Goal: Entertainment & Leisure: Consume media (video, audio)

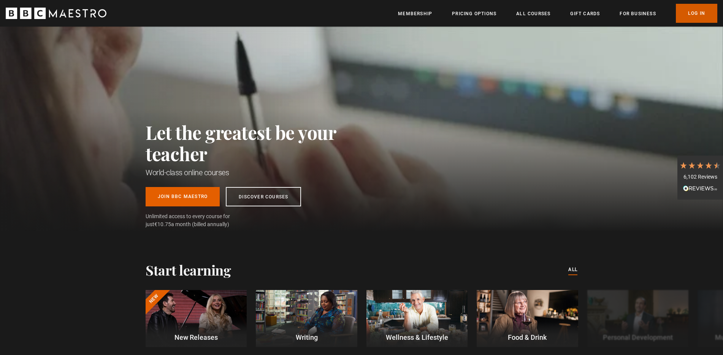
click at [689, 10] on link "Log In" at bounding box center [696, 13] width 41 height 19
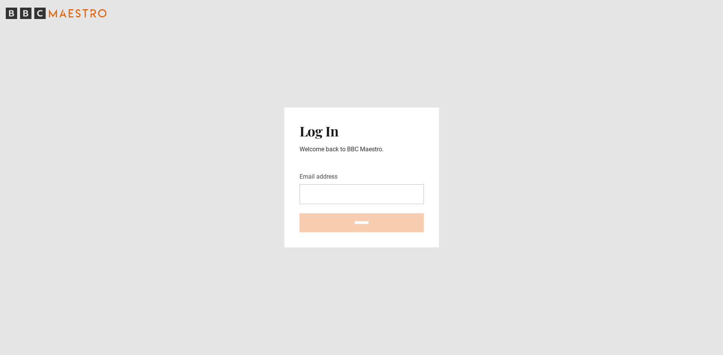
type input "**********"
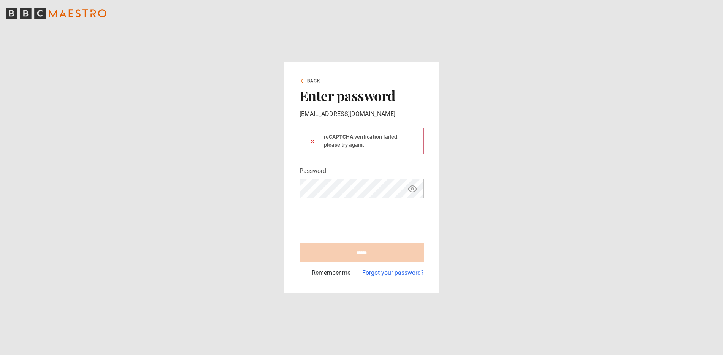
type input "**********"
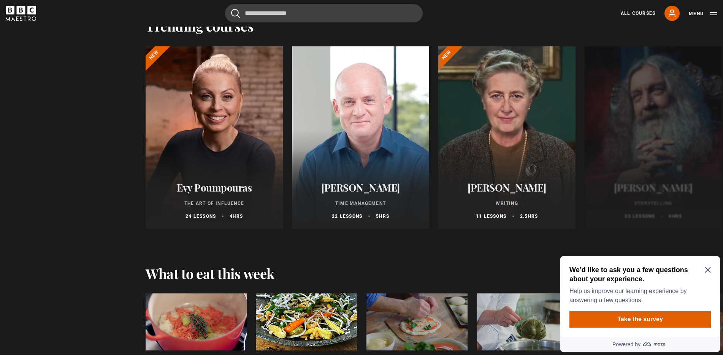
scroll to position [1006, 0]
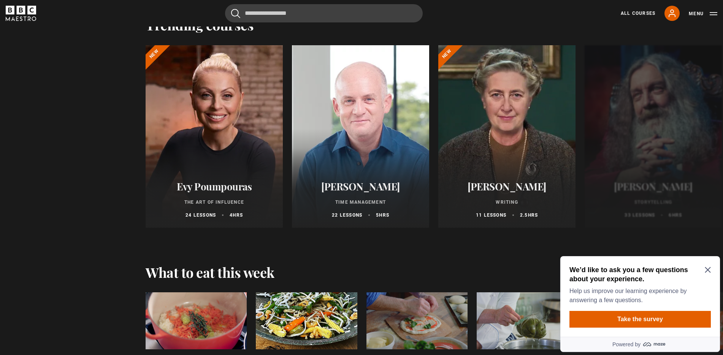
click at [708, 269] on icon "Close Maze Prompt" at bounding box center [708, 270] width 6 height 6
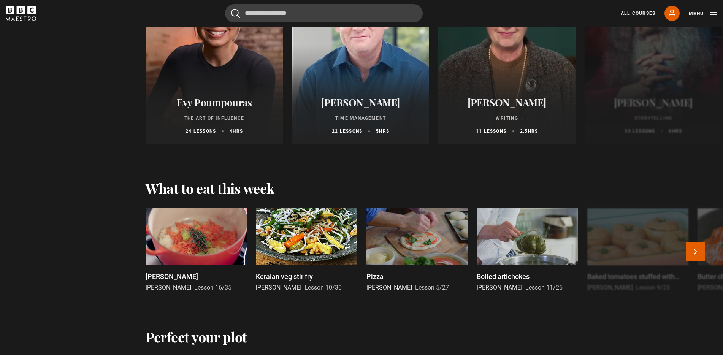
scroll to position [1109, 0]
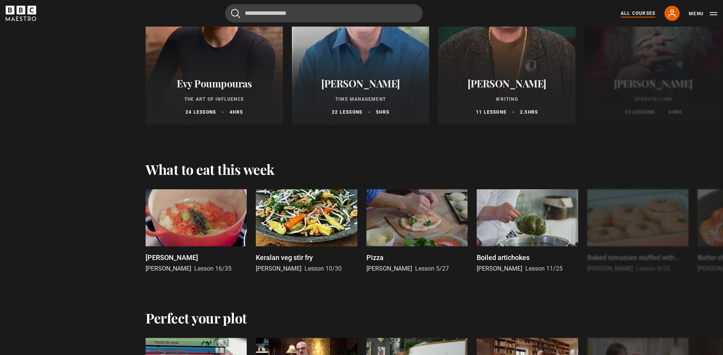
click at [631, 13] on link "All Courses" at bounding box center [638, 13] width 35 height 7
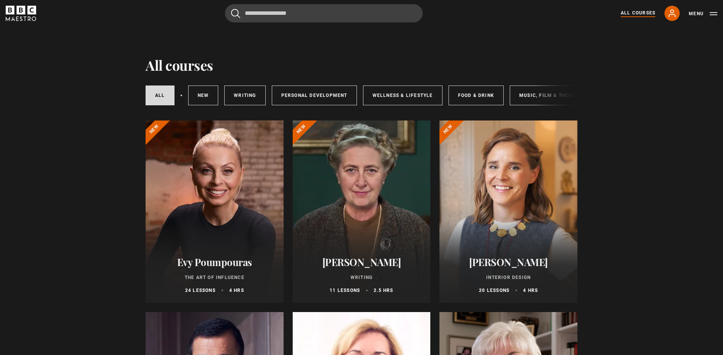
click at [516, 237] on div at bounding box center [509, 212] width 138 height 183
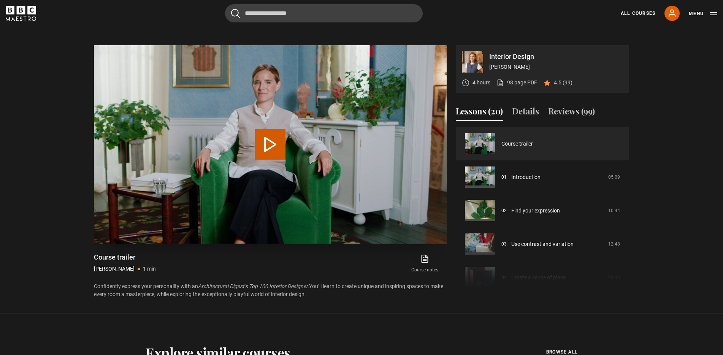
scroll to position [345, 0]
click at [269, 152] on button "Play Video" at bounding box center [270, 144] width 30 height 30
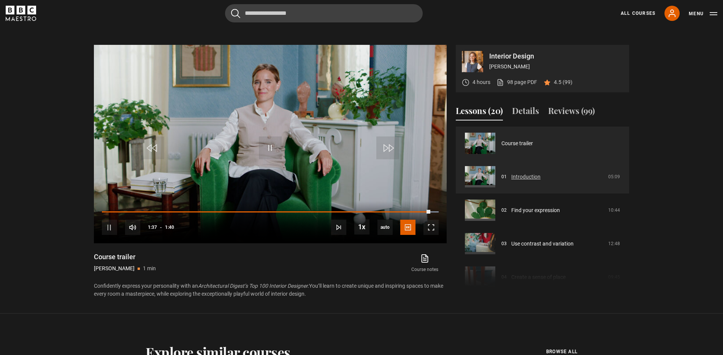
click at [512, 173] on link "Introduction" at bounding box center [526, 177] width 29 height 8
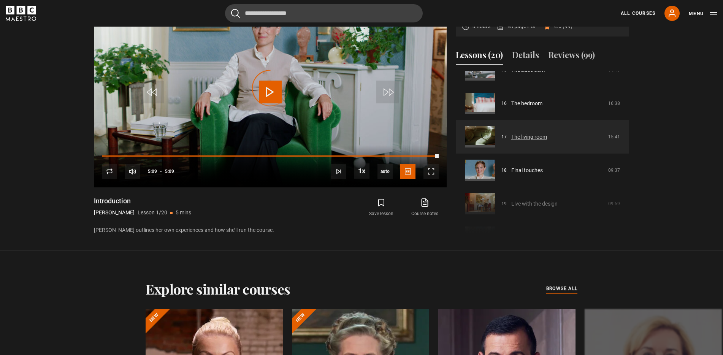
scroll to position [539, 0]
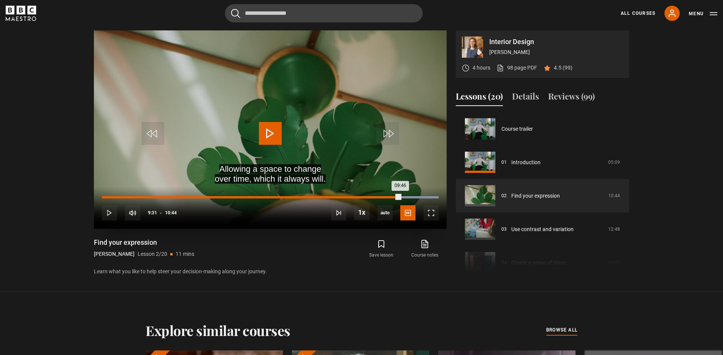
click at [400, 197] on div "Loaded : 100.00% 09:31 09:46" at bounding box center [270, 197] width 337 height 2
click at [399, 197] on div "09:29" at bounding box center [251, 197] width 299 height 2
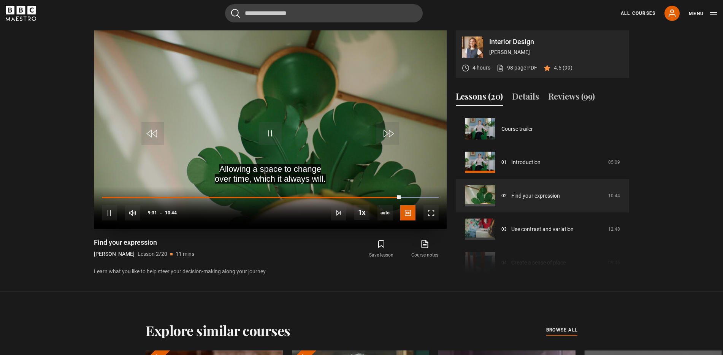
click at [359, 181] on video "Video Player" at bounding box center [270, 129] width 353 height 199
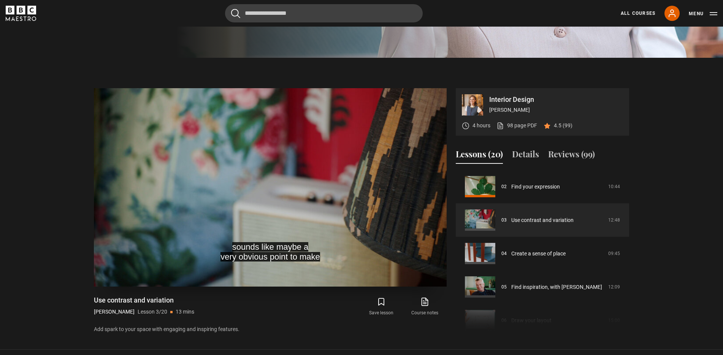
scroll to position [289, 0]
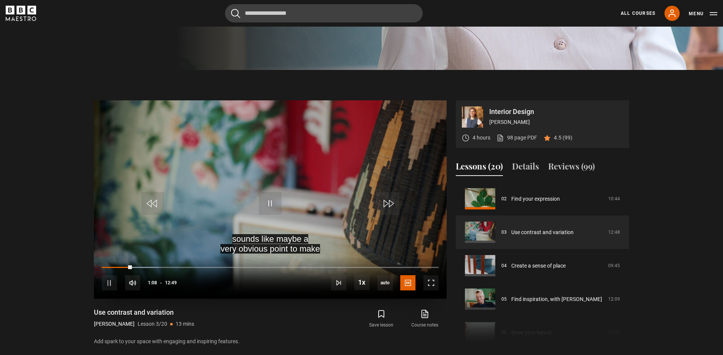
click at [226, 236] on video "Video Player" at bounding box center [270, 199] width 353 height 199
click at [268, 212] on span "Video Player" at bounding box center [270, 203] width 23 height 23
click at [317, 210] on video "Video Player" at bounding box center [270, 199] width 353 height 199
click at [311, 241] on video "Video Player" at bounding box center [270, 199] width 353 height 199
click at [273, 203] on span "Video Player" at bounding box center [270, 203] width 23 height 23
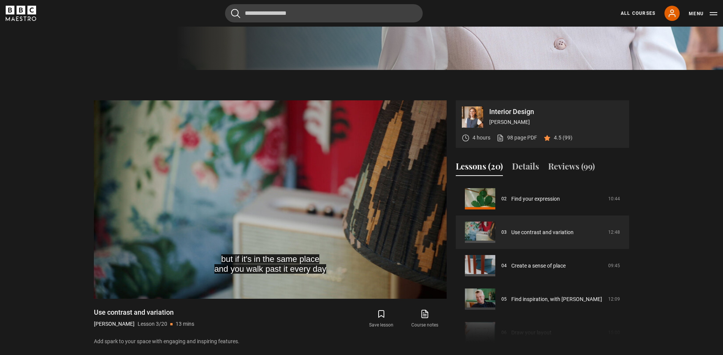
scroll to position [286, 0]
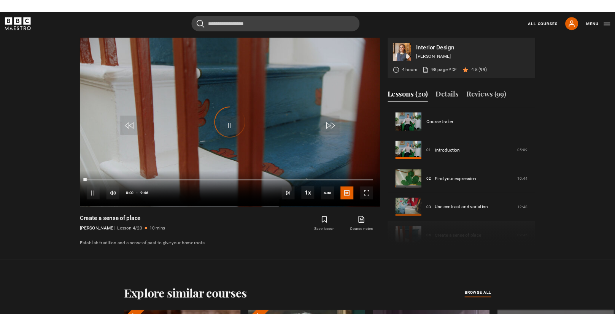
scroll to position [100, 0]
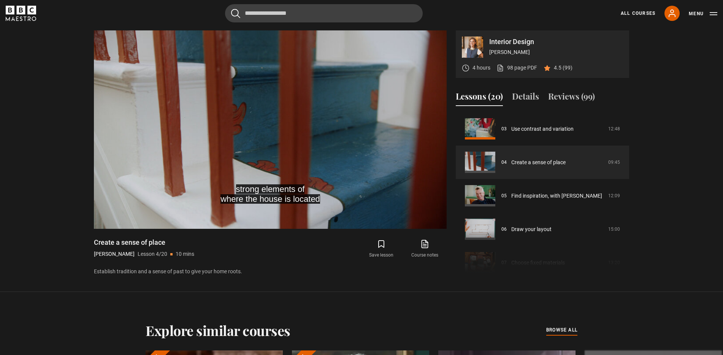
click at [546, 12] on div "Cancel Courses Previous courses Next courses [PERSON_NAME] Writing 12 Related L…" at bounding box center [362, 13] width 712 height 18
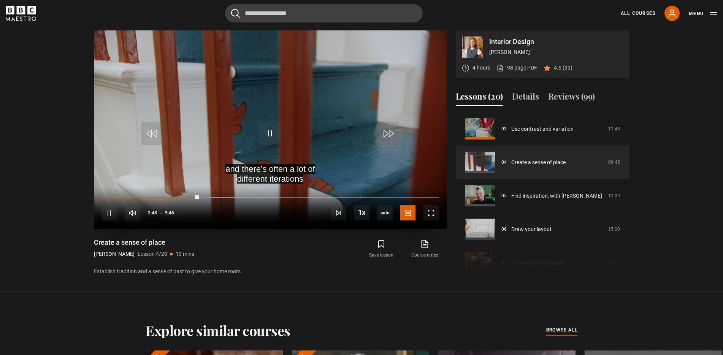
click at [409, 71] on video "Video Player" at bounding box center [270, 129] width 353 height 199
click at [266, 130] on span "Video Player" at bounding box center [270, 133] width 23 height 23
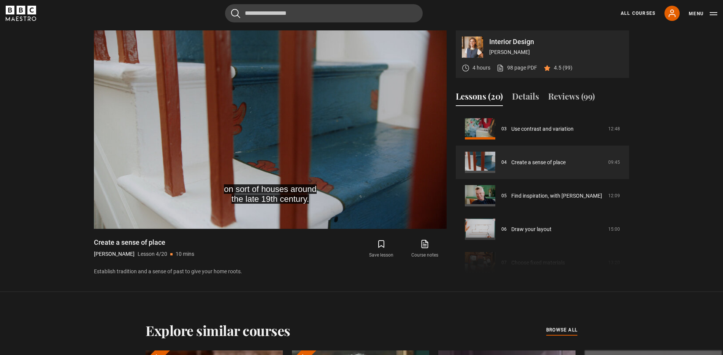
click at [64, 51] on section "Interior Design [PERSON_NAME] 4 hours 98 page PDF (opens in new tab) 4.5 (99) o…" at bounding box center [361, 146] width 723 height 292
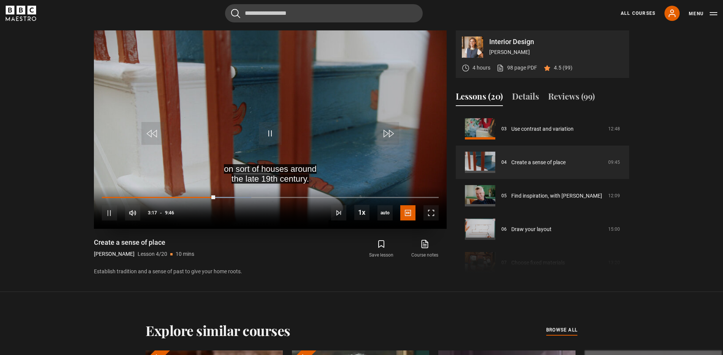
click at [114, 56] on video "Video Player" at bounding box center [270, 129] width 353 height 199
click at [267, 130] on span "Video Player" at bounding box center [270, 133] width 23 height 23
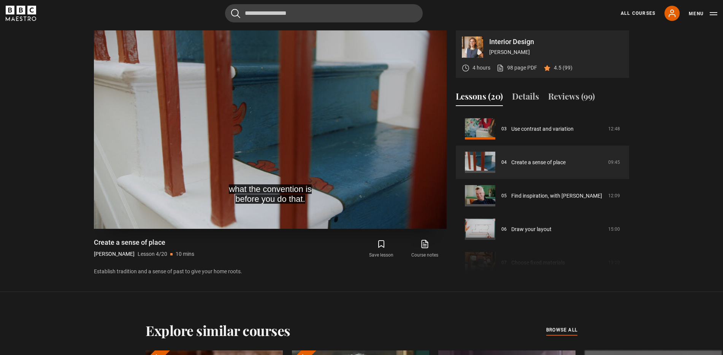
click at [418, 57] on video "Video Player" at bounding box center [270, 129] width 353 height 199
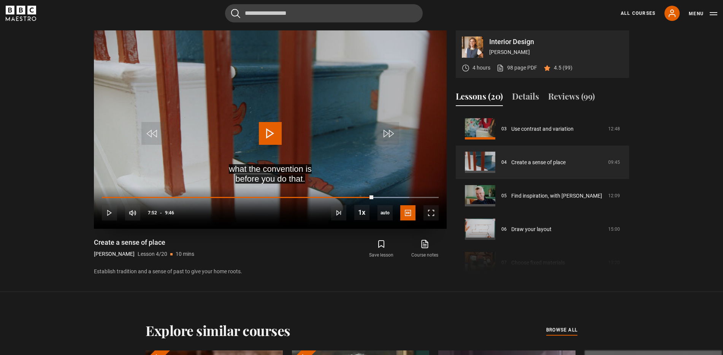
click at [418, 57] on video "Video Player" at bounding box center [270, 129] width 353 height 199
click at [270, 132] on span "Video Player" at bounding box center [270, 133] width 23 height 23
